Goal: Task Accomplishment & Management: Manage account settings

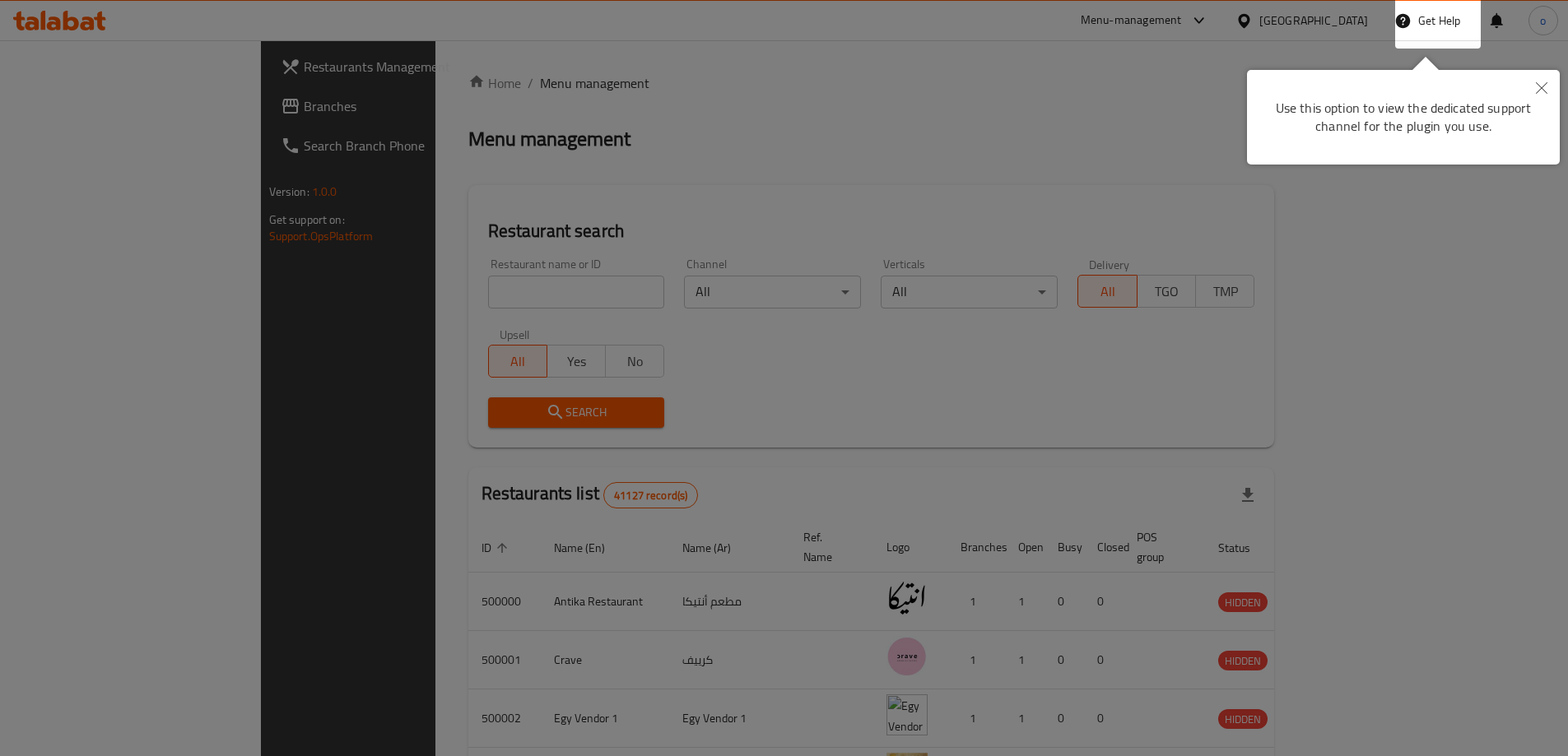
click at [1541, 87] on icon "Close" at bounding box center [1541, 88] width 12 height 12
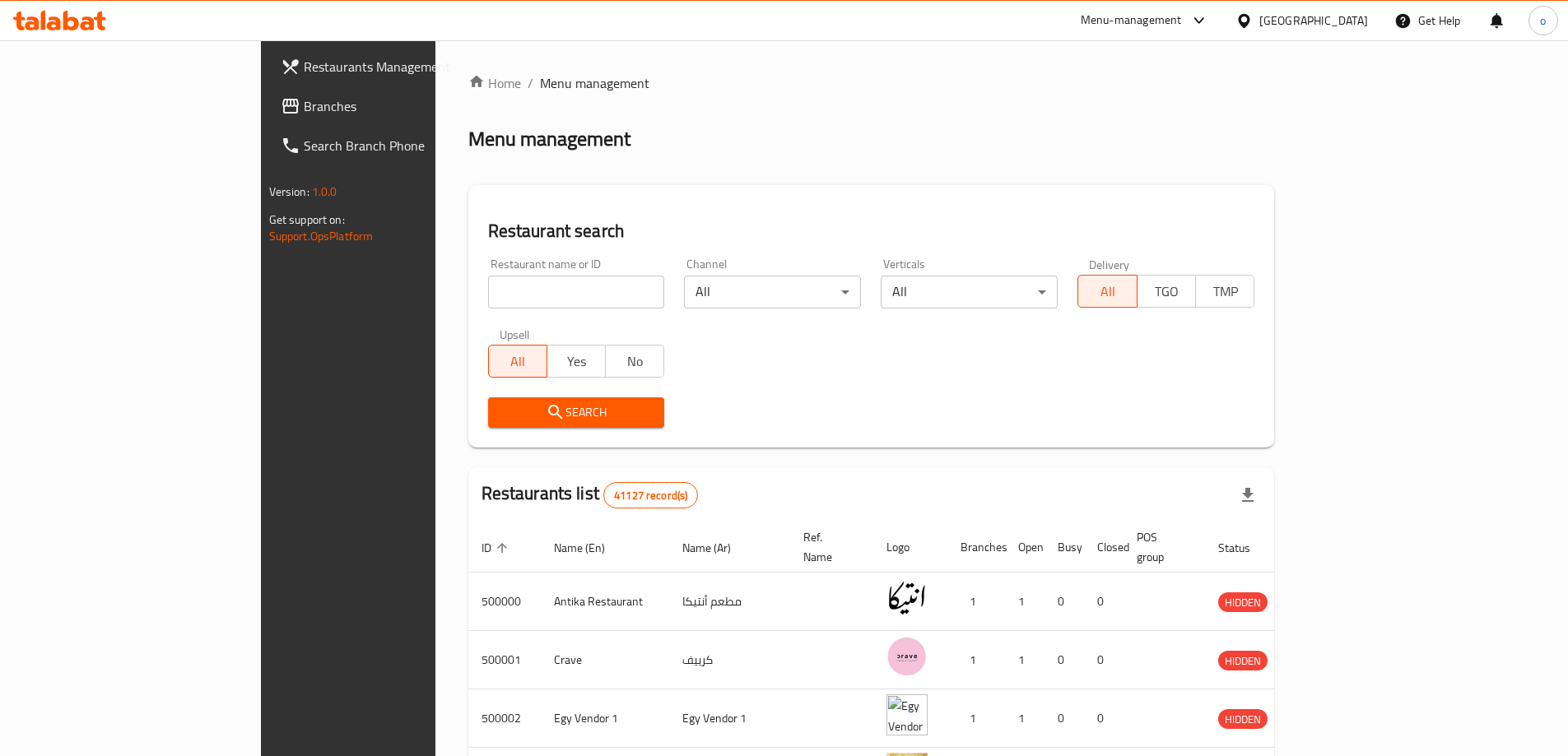
click at [1339, 14] on div "[GEOGRAPHIC_DATA]" at bounding box center [1313, 21] width 108 height 18
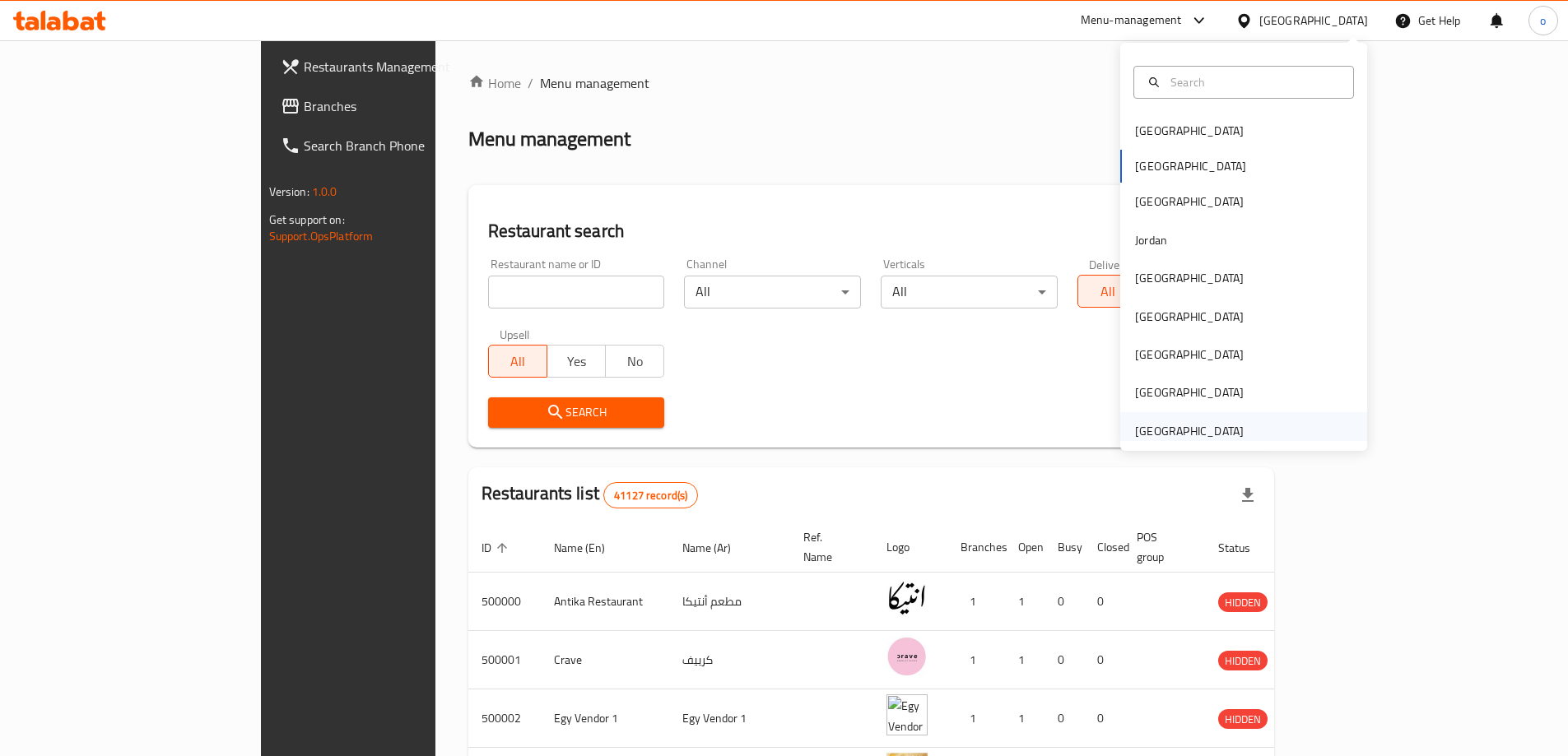
click at [1191, 422] on div "[GEOGRAPHIC_DATA]" at bounding box center [1189, 431] width 108 height 18
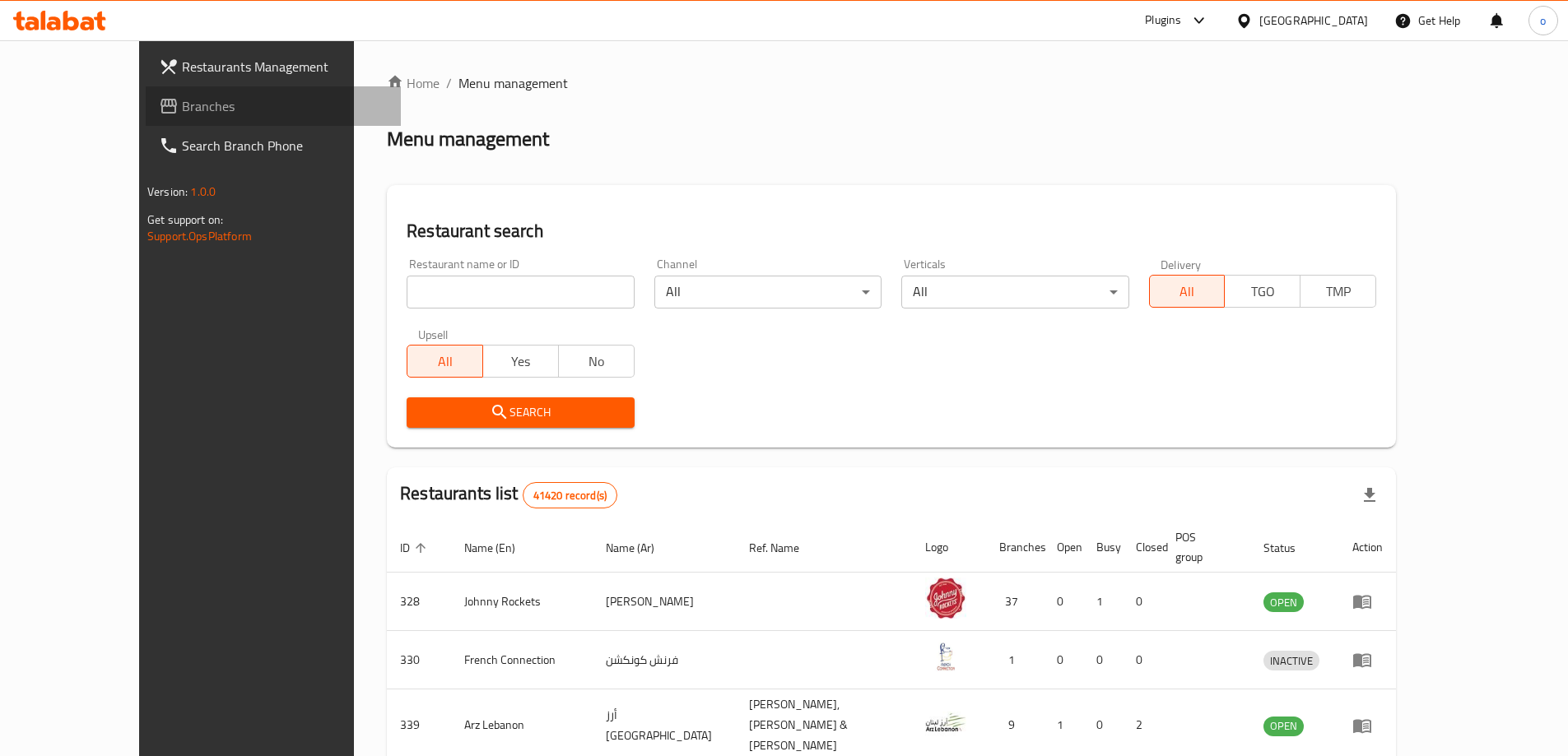
click at [182, 113] on span "Branches" at bounding box center [285, 106] width 206 height 19
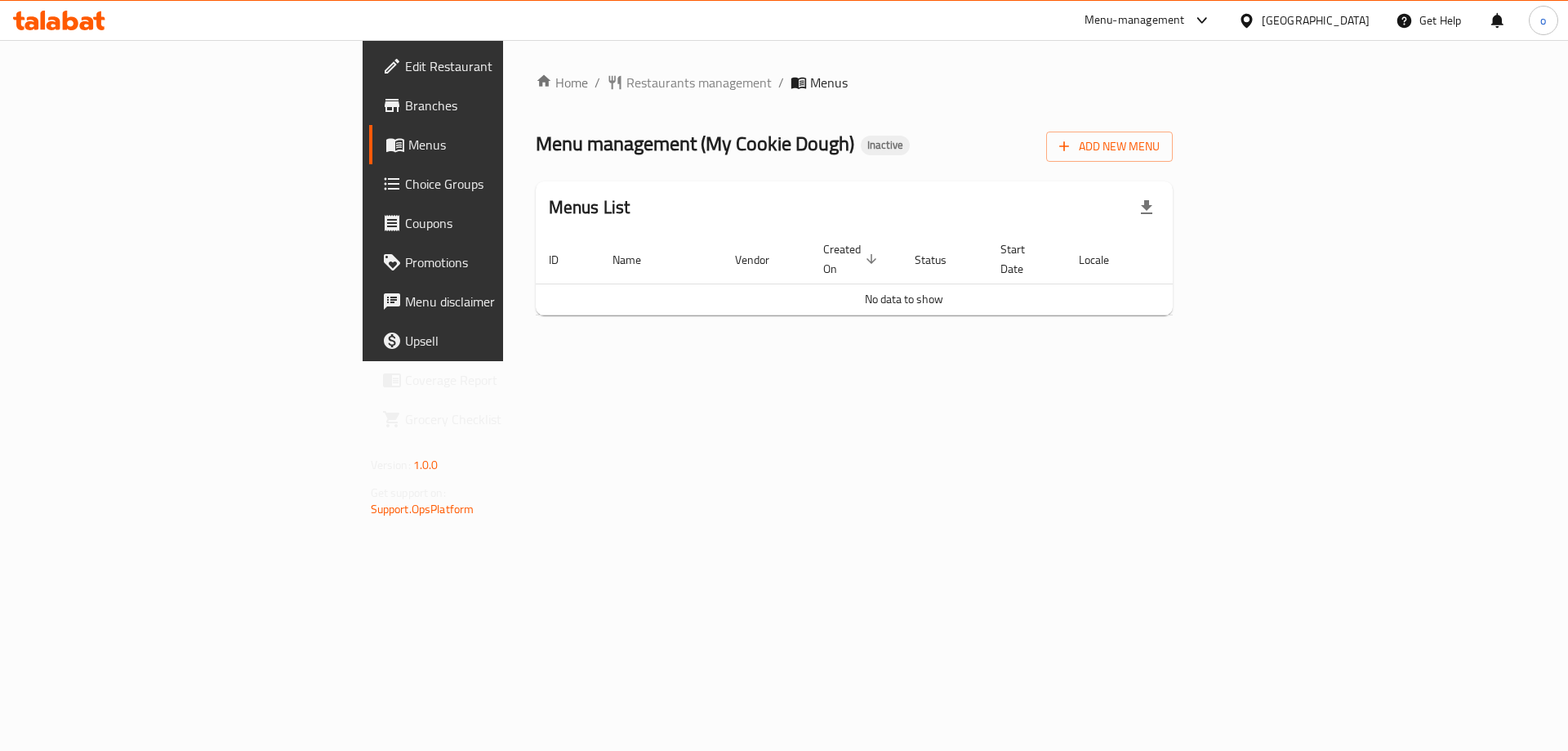
click at [405, 60] on span "Edit Restaurant" at bounding box center [508, 66] width 207 height 19
